Goal: Task Accomplishment & Management: Manage account settings

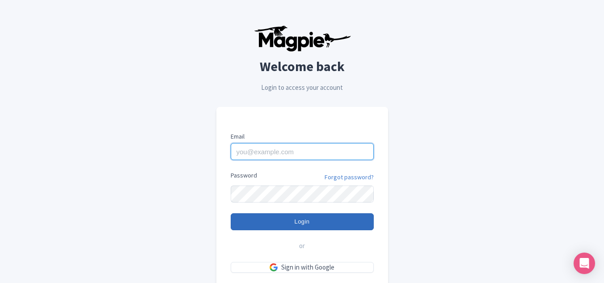
type input "[EMAIL_ADDRESS][DOMAIN_NAME]"
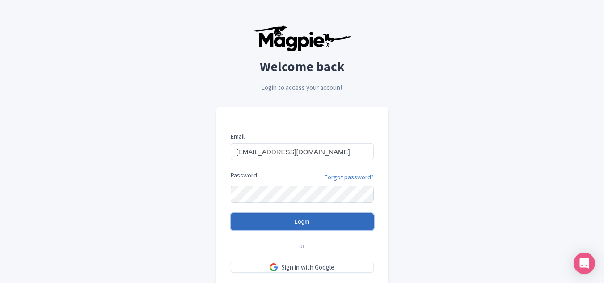
click at [283, 228] on input "Login" at bounding box center [302, 221] width 143 height 17
type input "Logging in..."
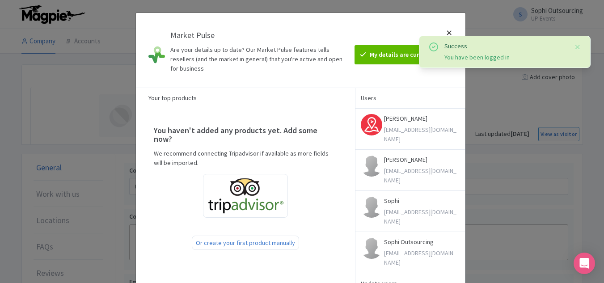
click at [452, 32] on div at bounding box center [448, 50] width 21 height 60
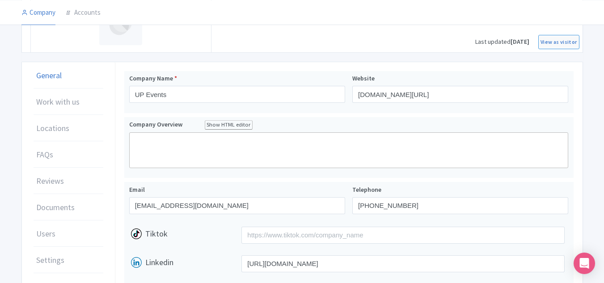
scroll to position [89, 0]
